Goal: Task Accomplishment & Management: Complete application form

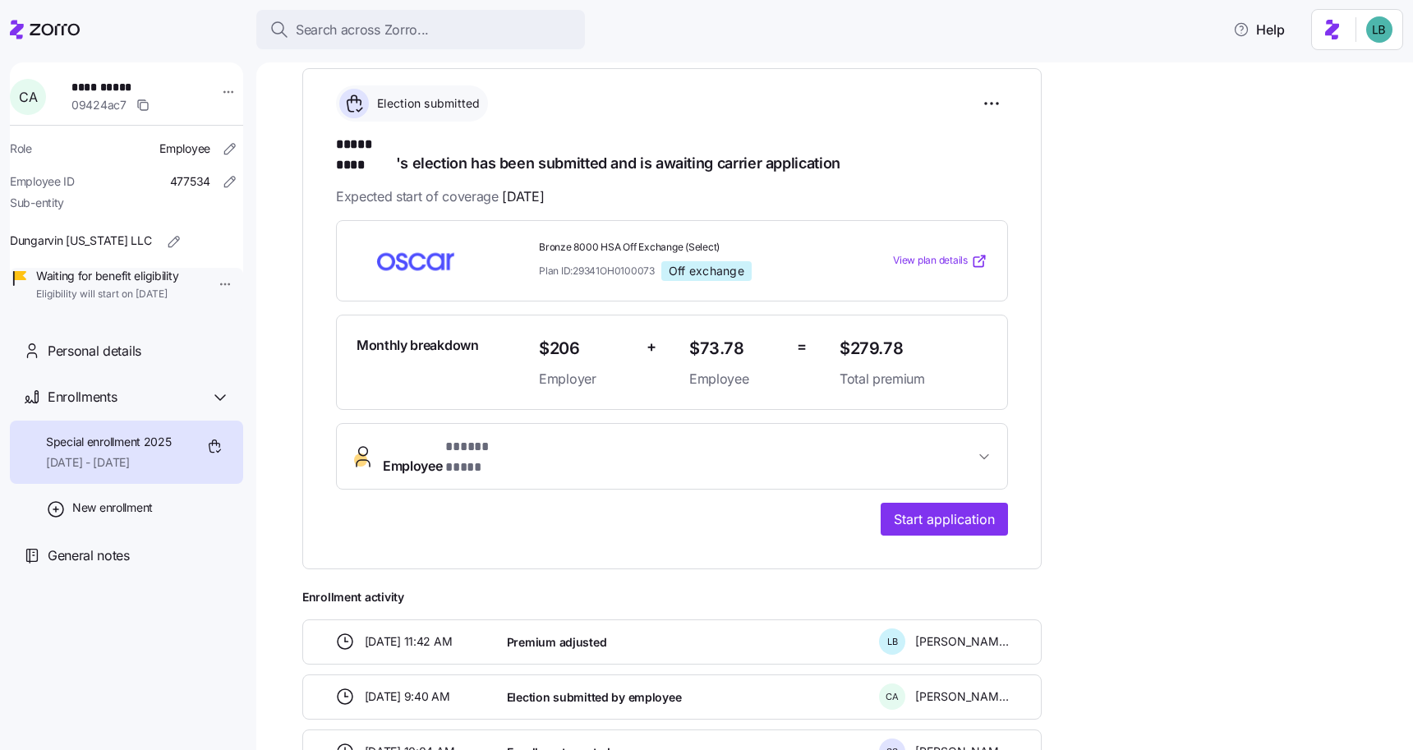
scroll to position [251, 0]
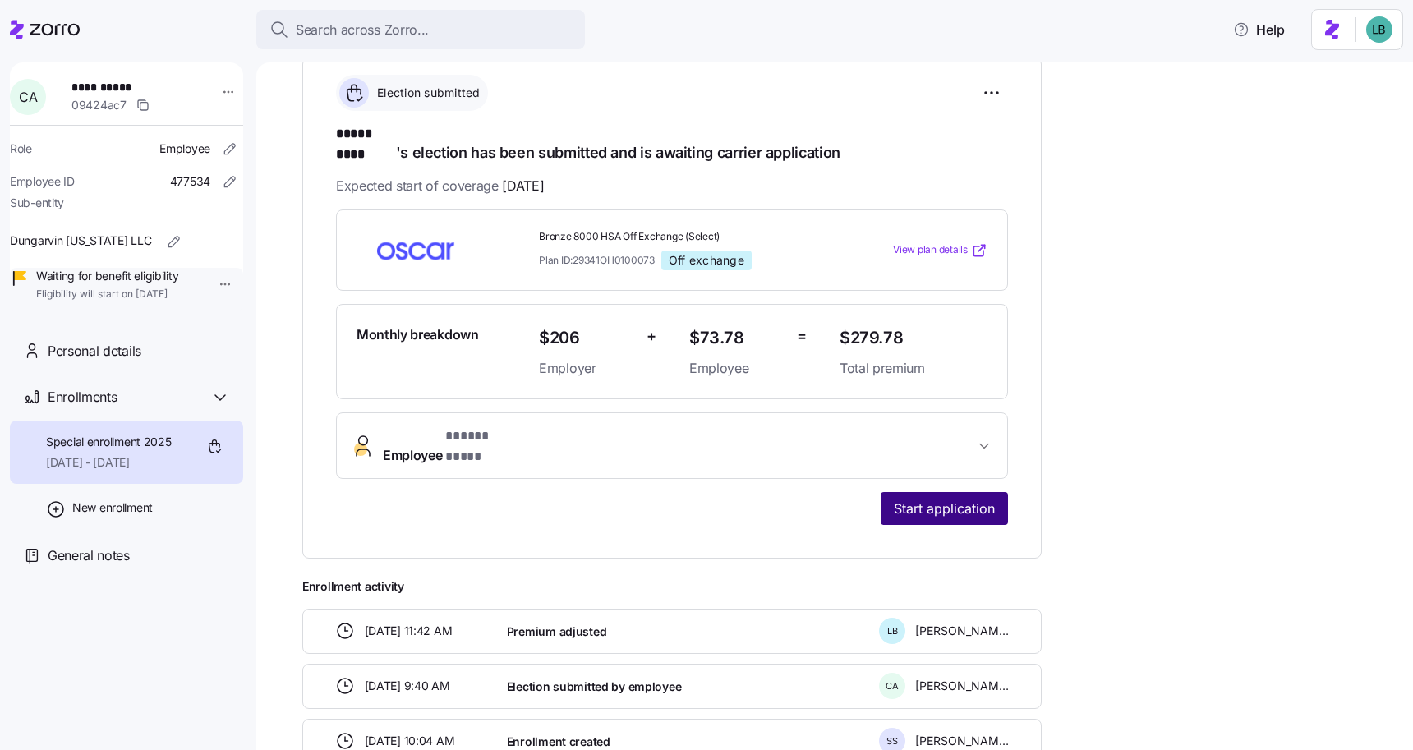
click at [947, 499] on span "Start application" at bounding box center [944, 509] width 101 height 20
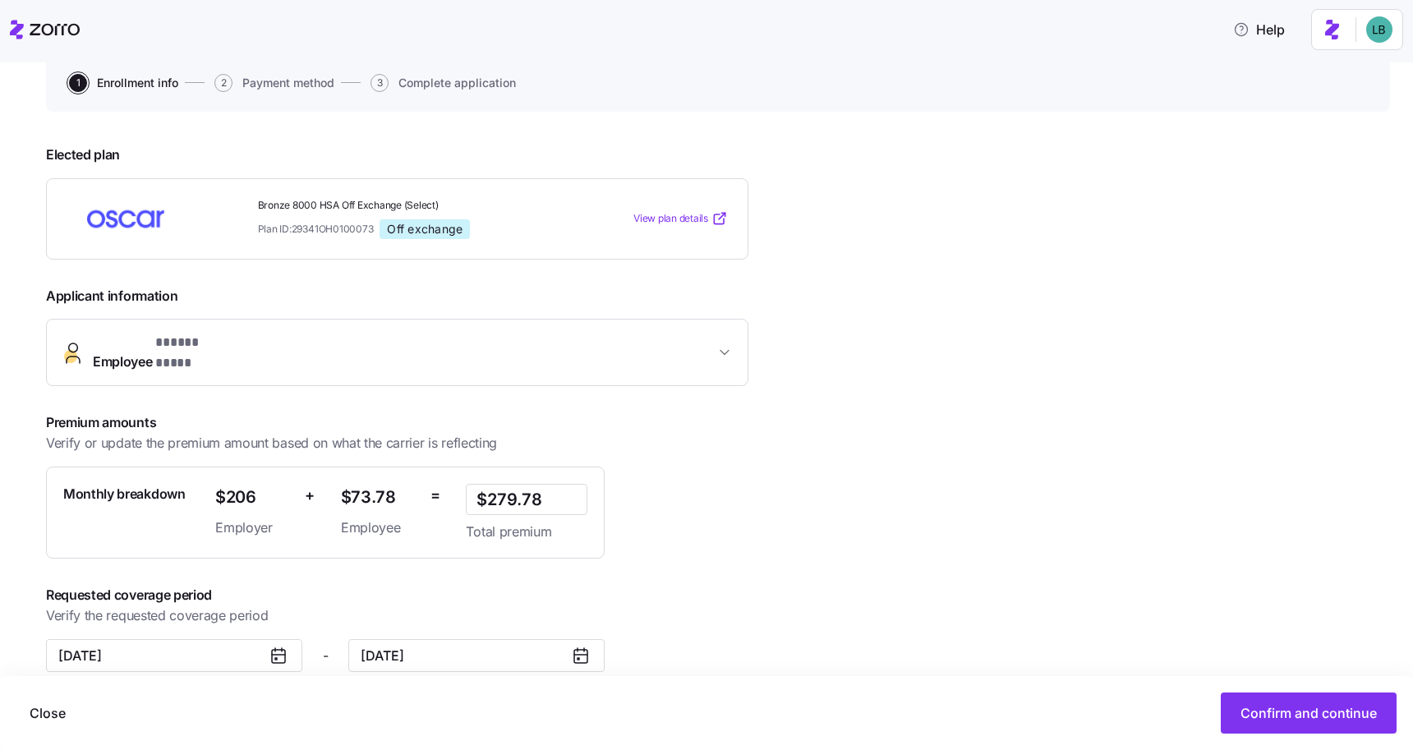
scroll to position [173, 0]
